Goal: Contribute content: Contribute content

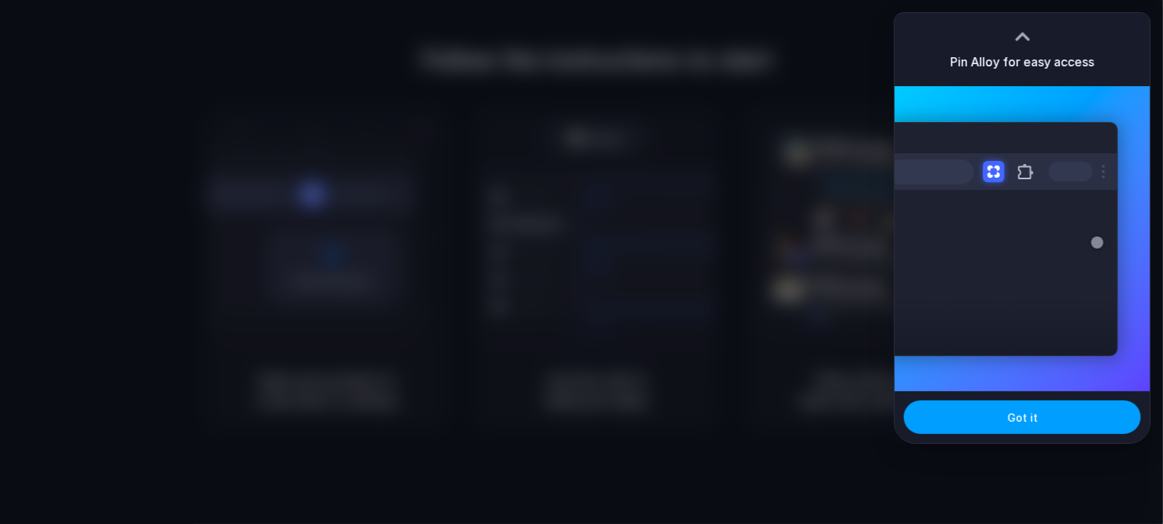
click at [1090, 416] on button "Got it" at bounding box center [1022, 417] width 237 height 34
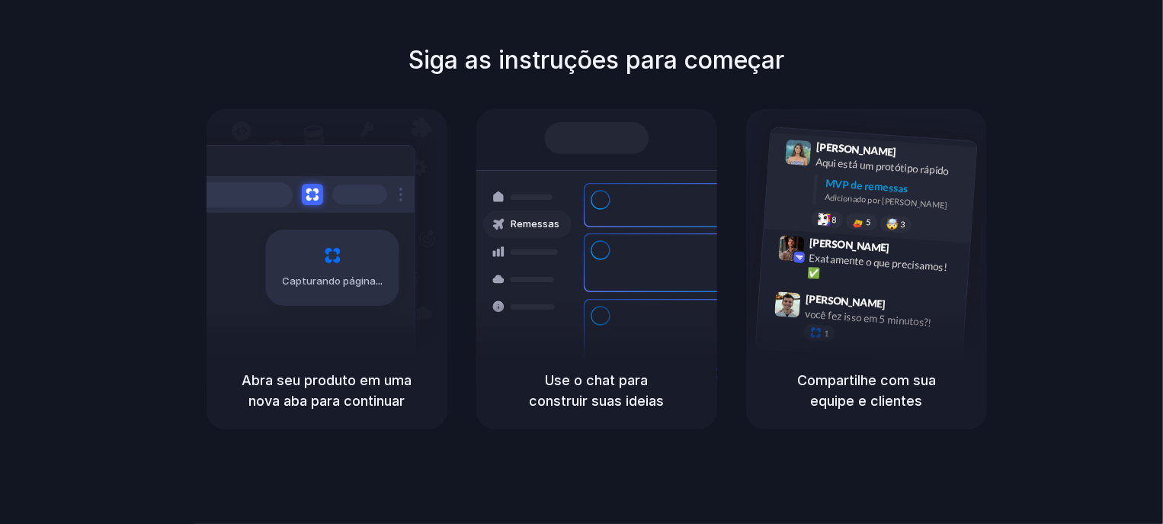
click at [892, 178] on div "MVP de remessas" at bounding box center [895, 187] width 141 height 25
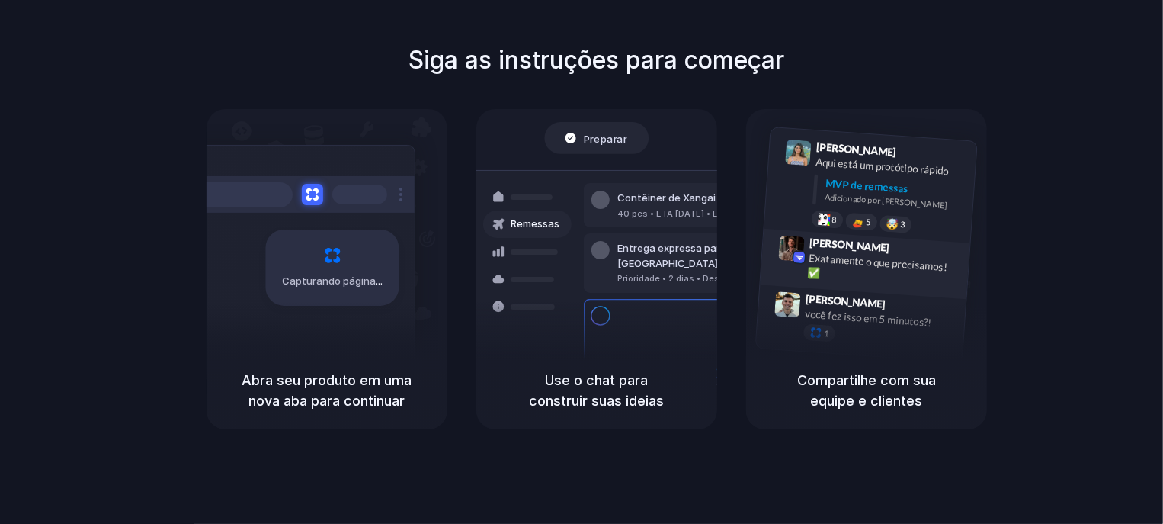
click at [841, 255] on font "Exatamente o que precisamos! ✅" at bounding box center [877, 265] width 140 height 28
click at [837, 290] on div "Simão Kubica 9h47 você fez isso em 5 minutos?! 1" at bounding box center [861, 321] width 210 height 72
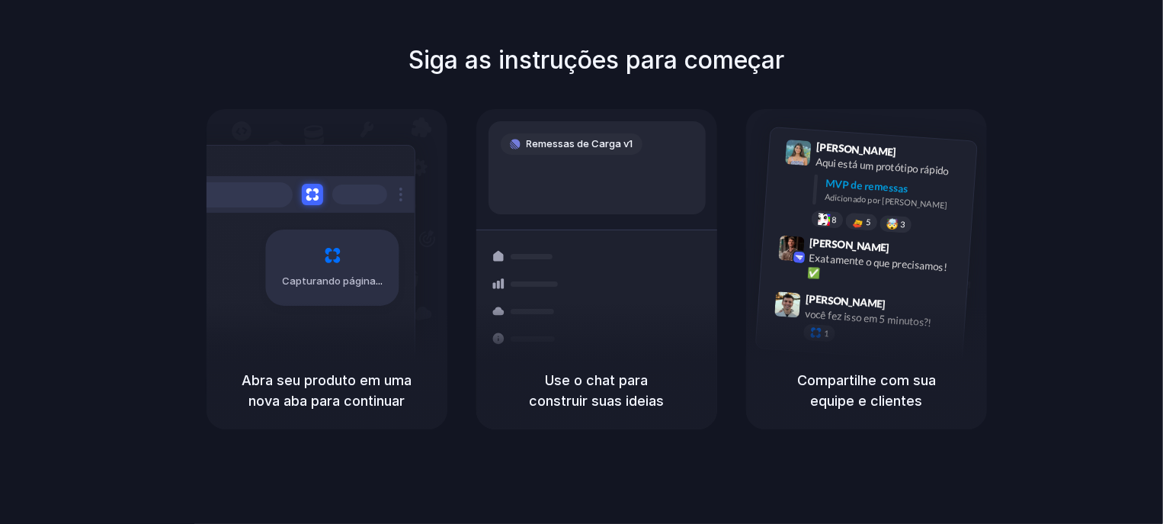
click at [1099, 55] on div "Siga as instruções para começar Capturando página Abra seu produto em uma nova …" at bounding box center [596, 235] width 1163 height 387
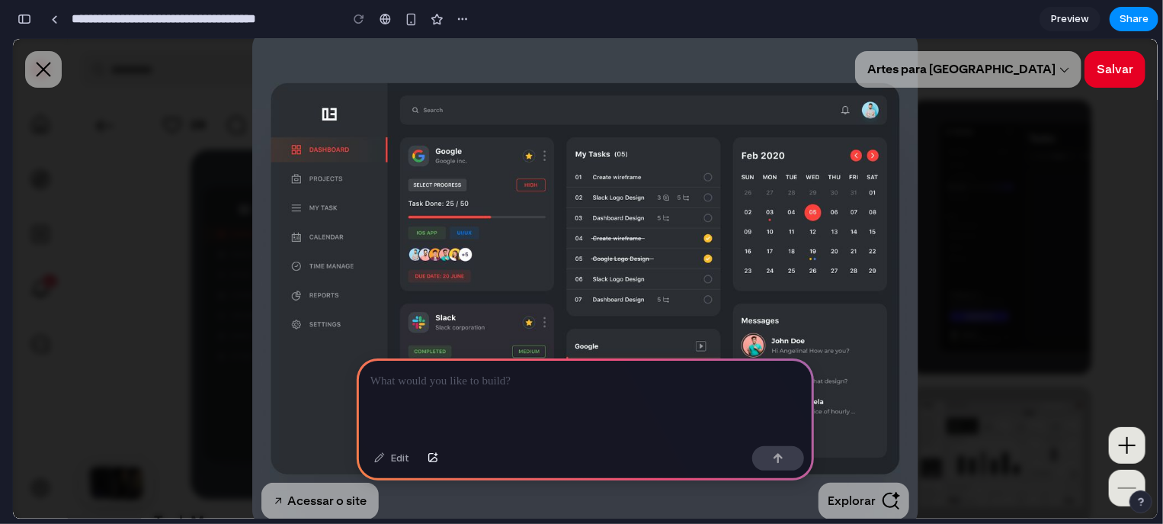
drag, startPoint x: 564, startPoint y: 88, endPoint x: 1094, endPoint y: 171, distance: 536.3
click at [578, 381] on p at bounding box center [585, 381] width 430 height 18
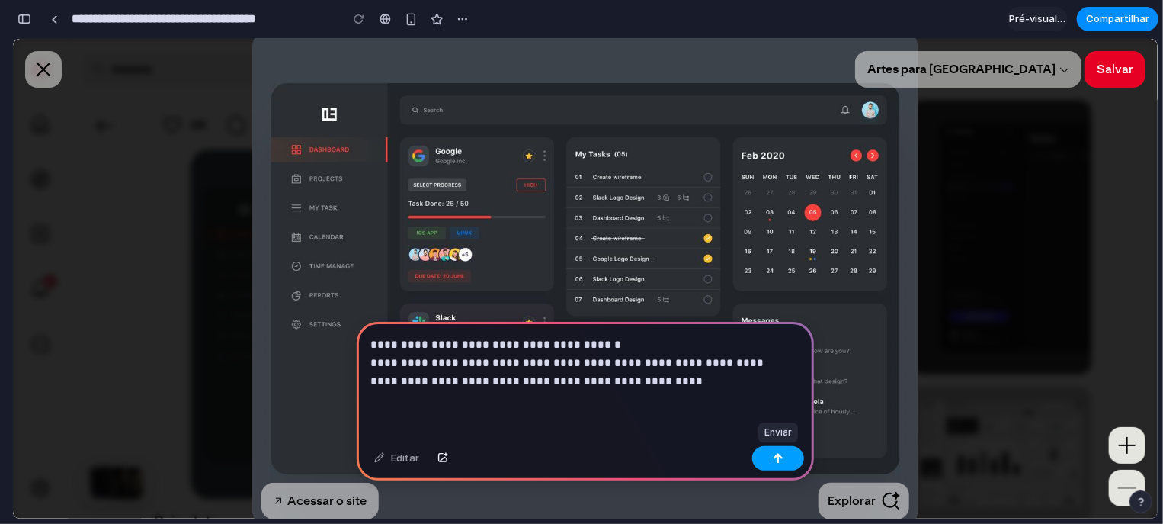
click at [780, 463] on div "button" at bounding box center [778, 458] width 11 height 11
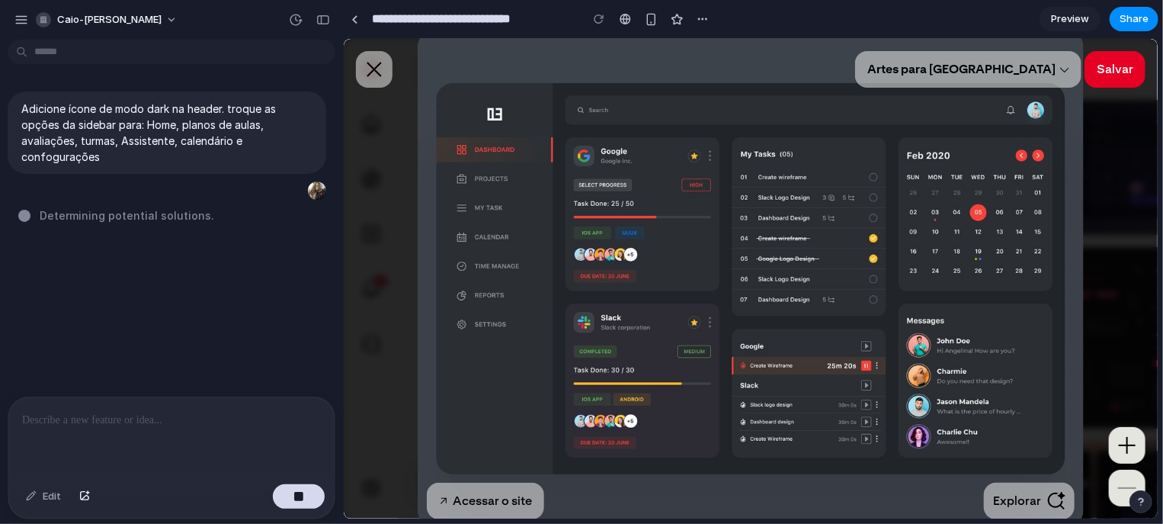
click at [615, 153] on img "Visualizador de mídia" at bounding box center [750, 277] width 666 height 499
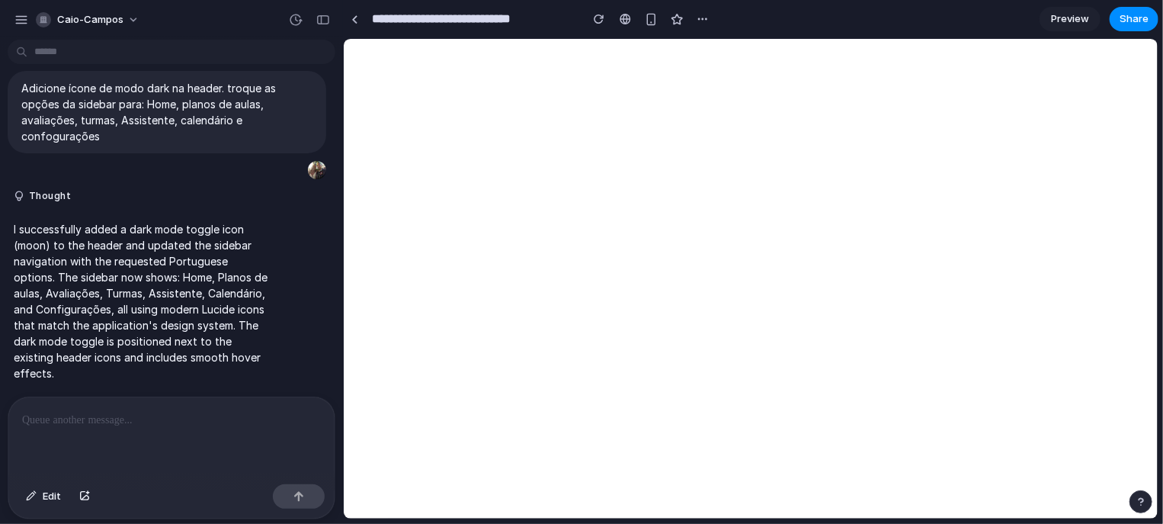
scroll to position [26, 0]
click at [1085, 16] on span "Preview" at bounding box center [1070, 18] width 38 height 15
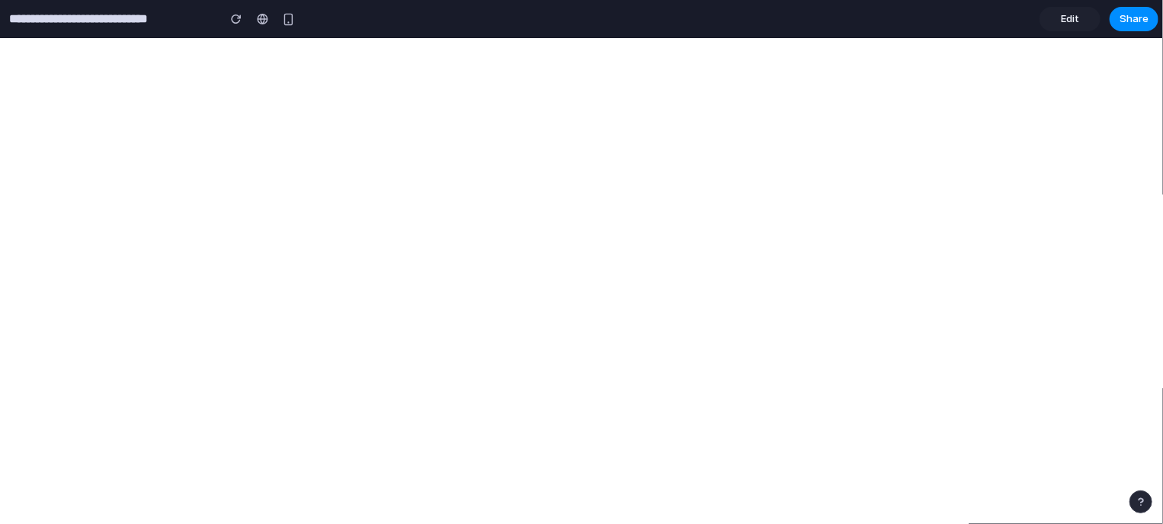
click at [1075, 18] on span "Edit" at bounding box center [1070, 18] width 18 height 15
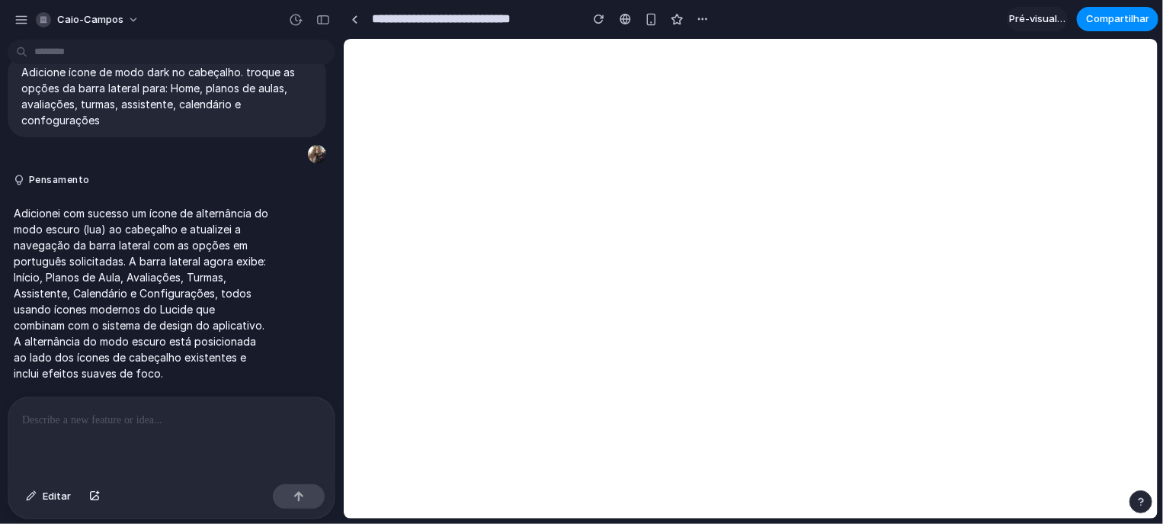
scroll to position [42, 0]
click at [602, 16] on div "button" at bounding box center [599, 19] width 11 height 11
click at [622, 22] on div at bounding box center [625, 19] width 11 height 12
click at [652, 22] on div "button" at bounding box center [651, 19] width 13 height 13
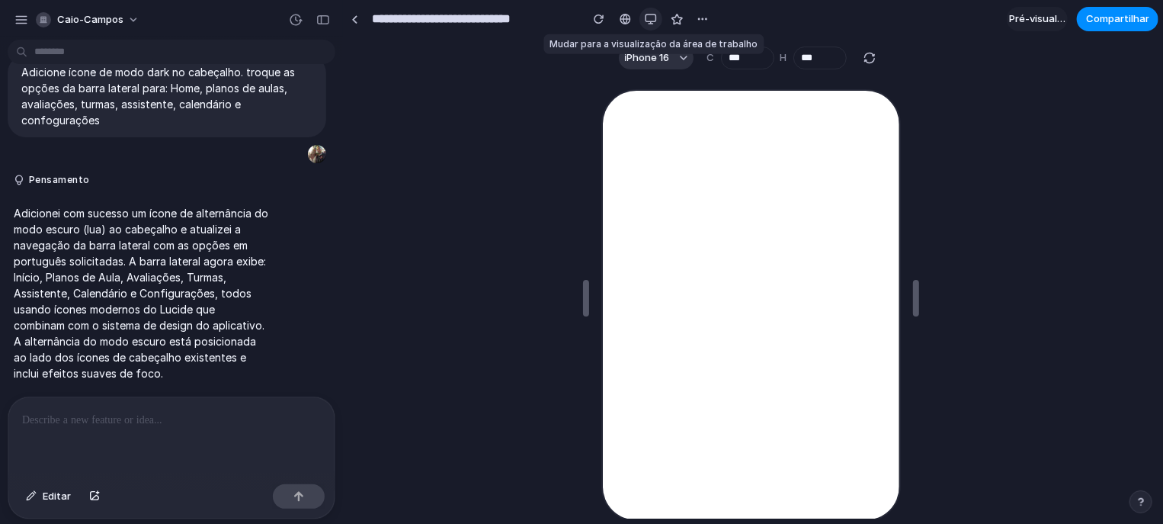
click at [652, 24] on div "button" at bounding box center [651, 19] width 12 height 12
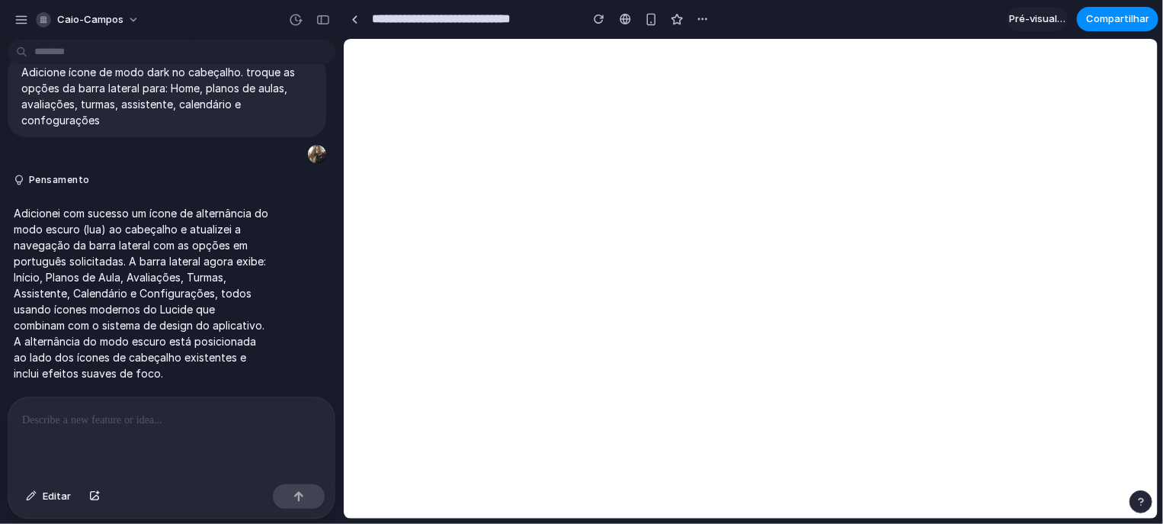
click at [1053, 21] on font "Pré-visualização" at bounding box center [1049, 18] width 81 height 12
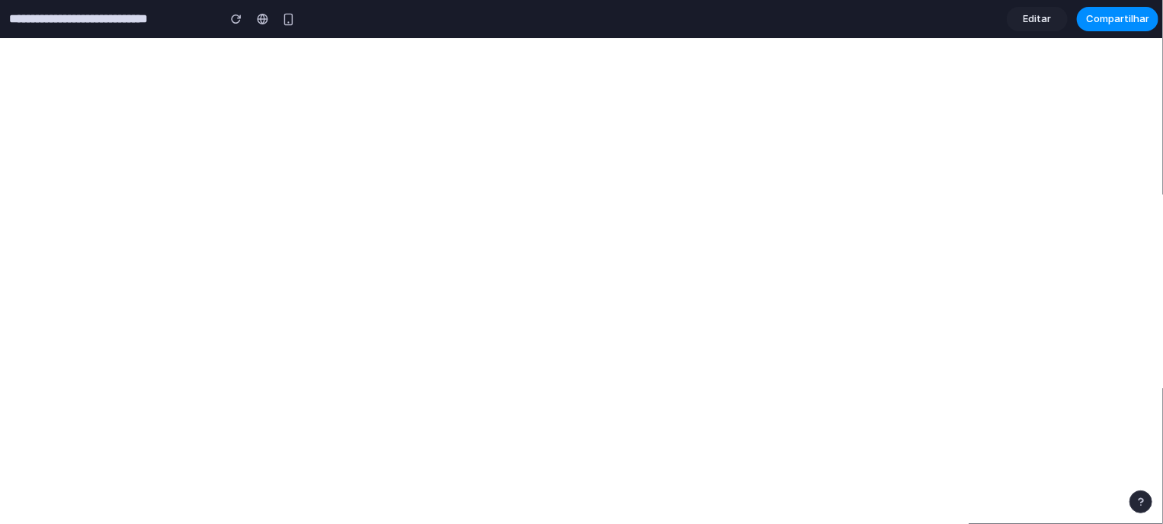
click at [1052, 19] on font "Editar" at bounding box center [1038, 18] width 28 height 12
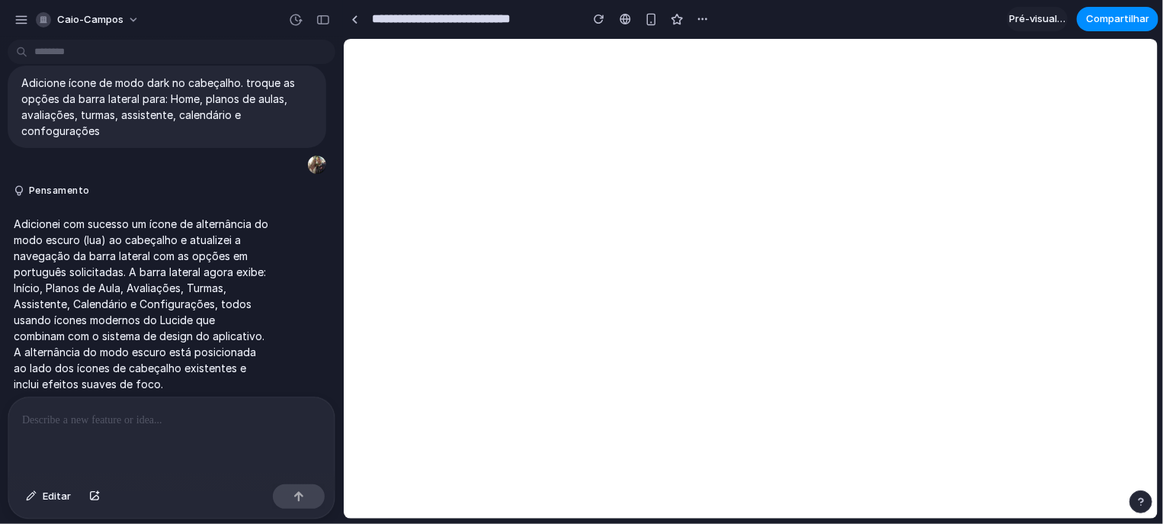
scroll to position [42, 0]
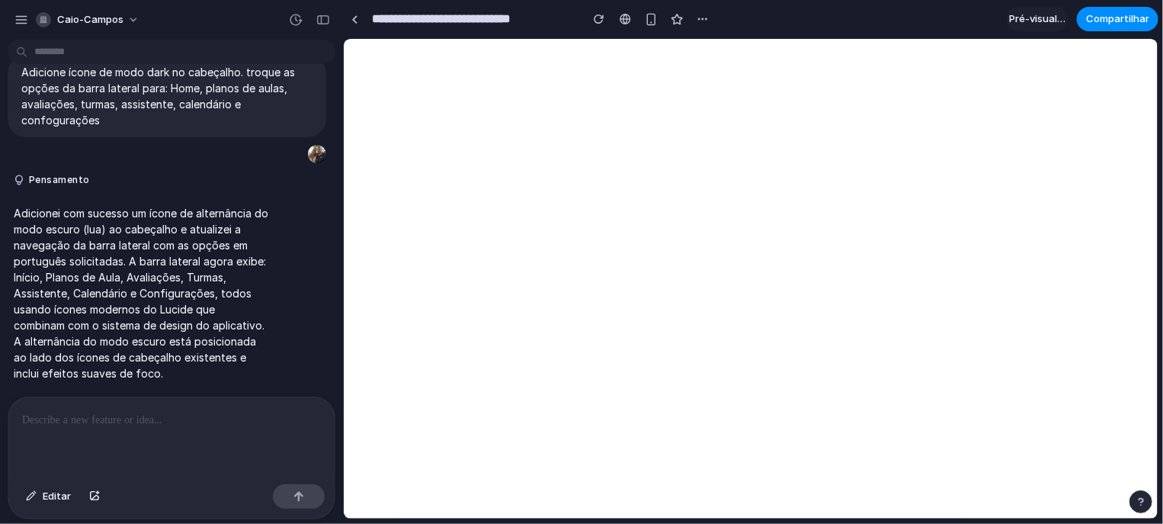
click at [1052, 19] on font "Pré-visualização" at bounding box center [1049, 18] width 81 height 12
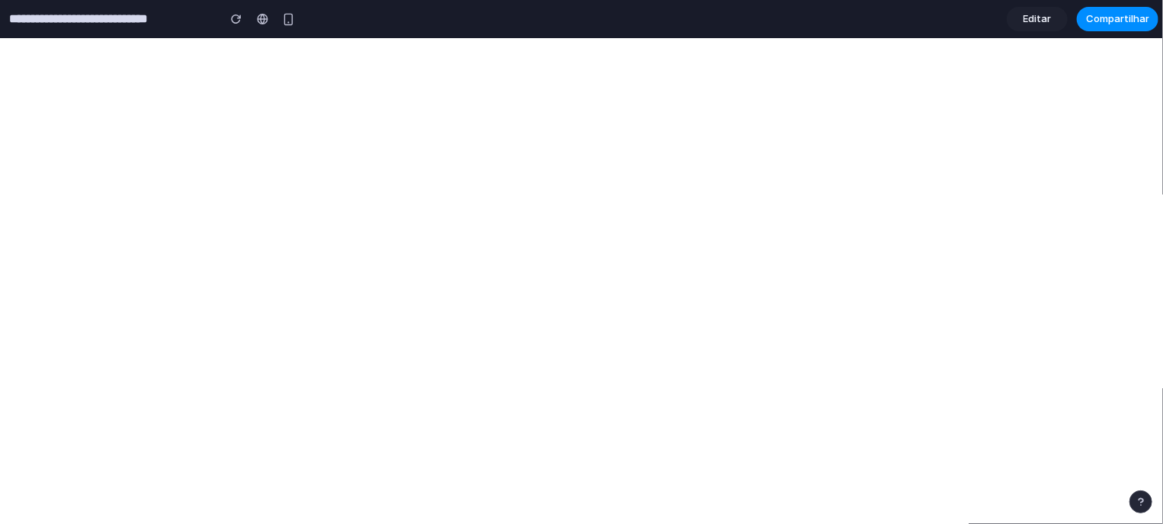
click at [1036, 21] on font "Editar" at bounding box center [1038, 18] width 28 height 12
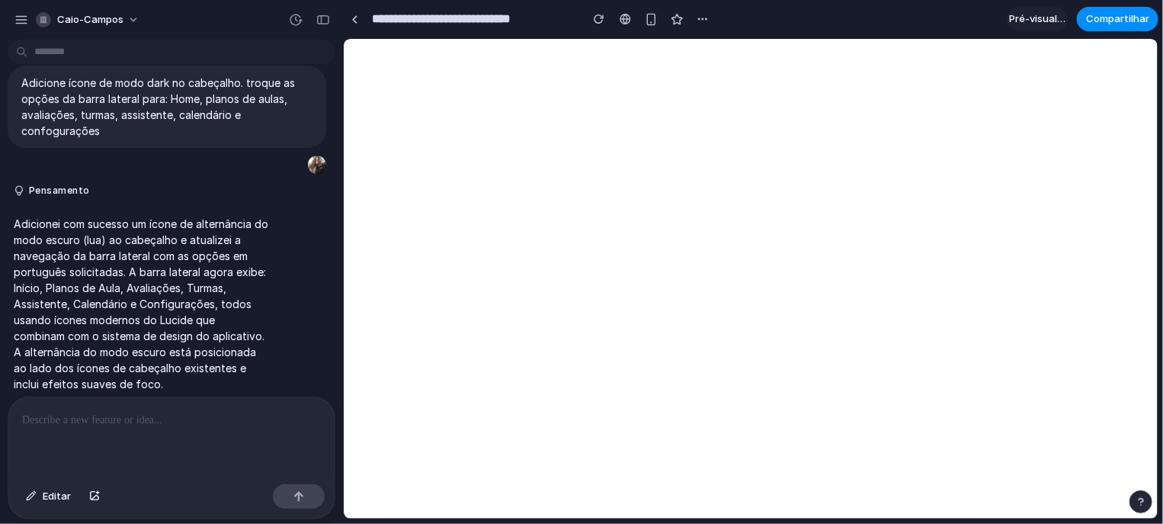
scroll to position [42, 0]
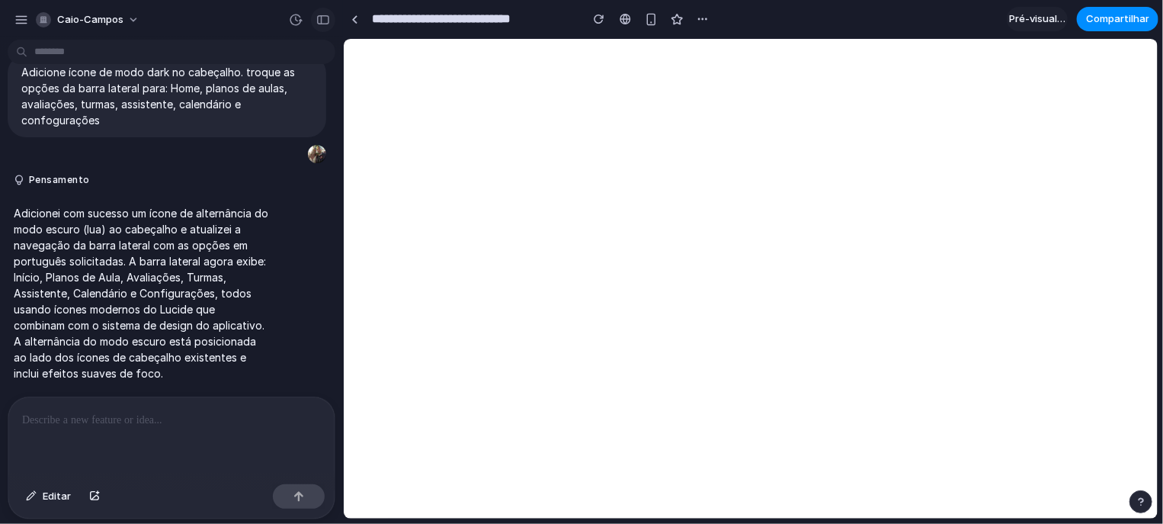
click at [316, 20] on div "button" at bounding box center [323, 19] width 14 height 11
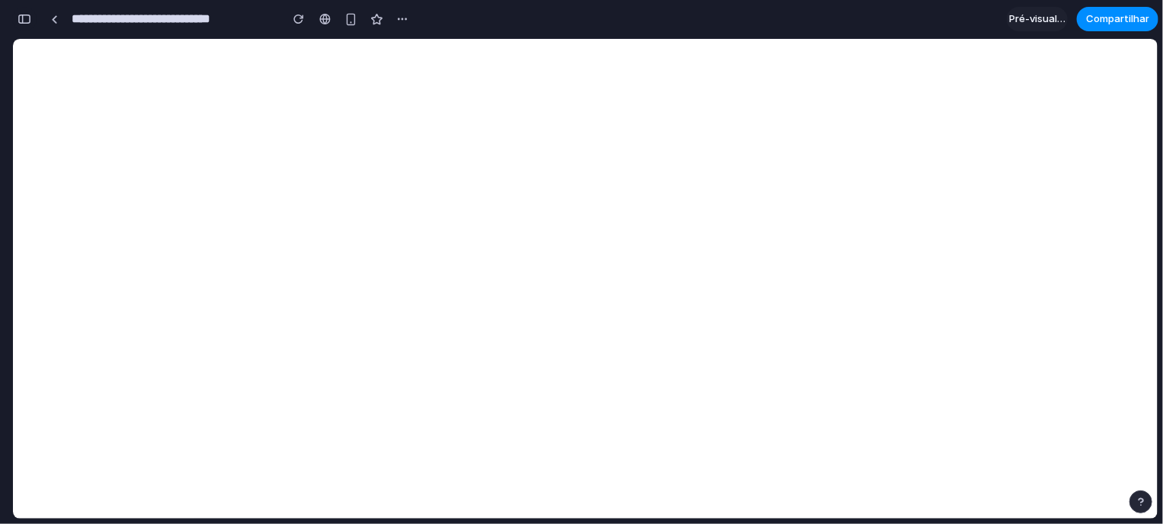
click at [30, 20] on div "button" at bounding box center [25, 19] width 14 height 11
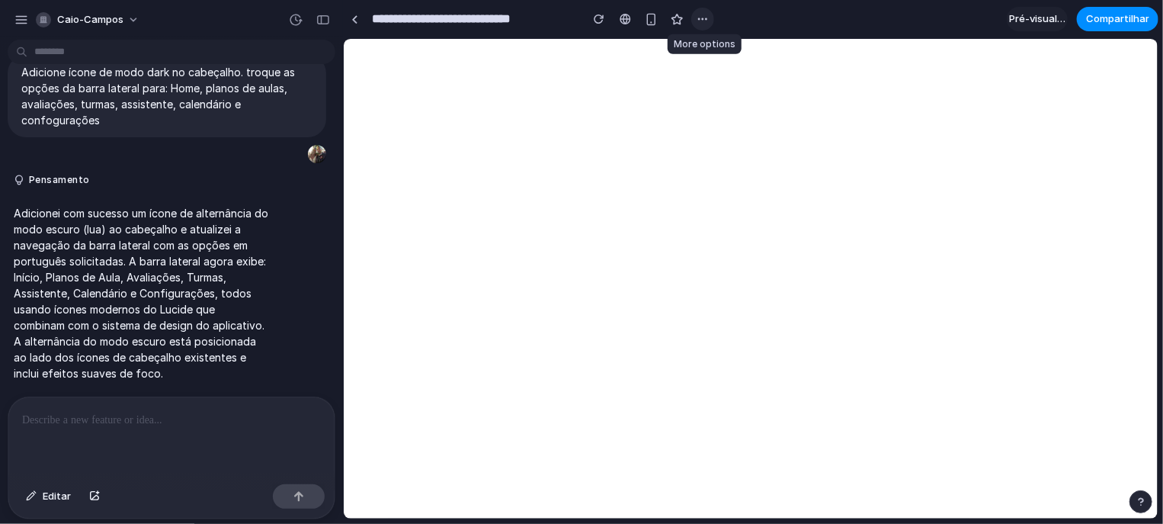
click at [697, 20] on div "button" at bounding box center [703, 19] width 12 height 12
click at [822, 37] on div "Duplicado Excluir" at bounding box center [581, 262] width 1163 height 524
